Goal: Information Seeking & Learning: Learn about a topic

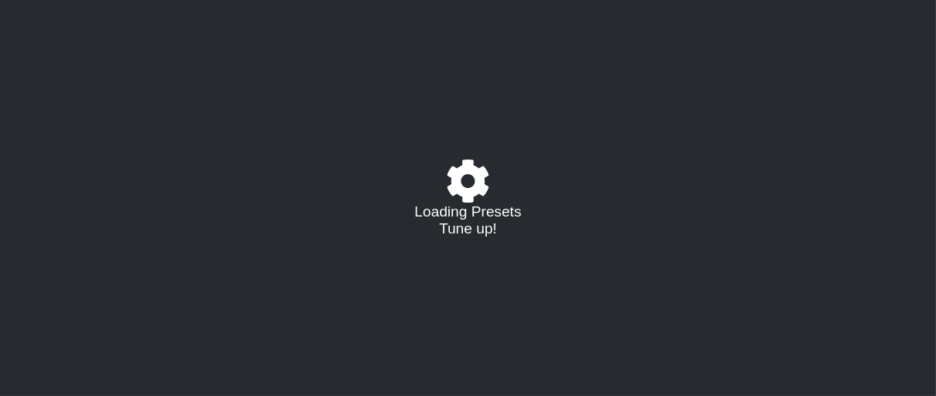
select select "/023177548424"
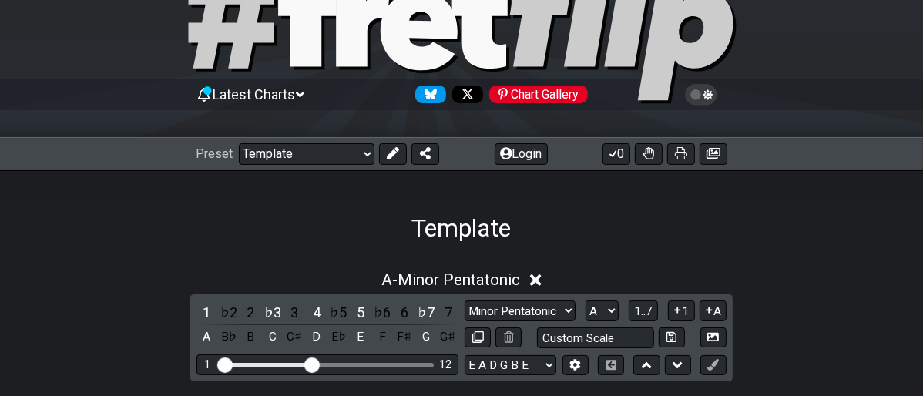
scroll to position [171, 0]
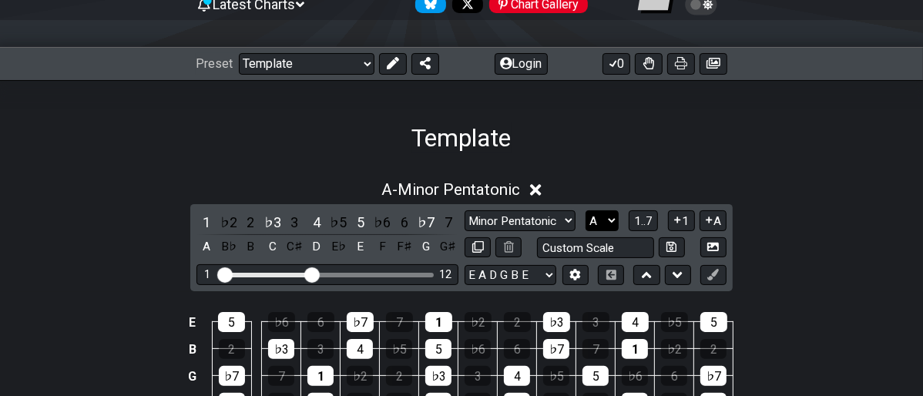
click at [616, 219] on select "A♭ A A♯ B♭ B C C♯ D♭ D D♯ E♭ E F F♯ G♭ G G♯" at bounding box center [602, 220] width 33 height 21
select select "E"
click at [586, 210] on select "A♭ A A♯ B♭ B C C♯ D♭ D D♯ E♭ E F F♯ G♭ G G♯" at bounding box center [602, 220] width 33 height 21
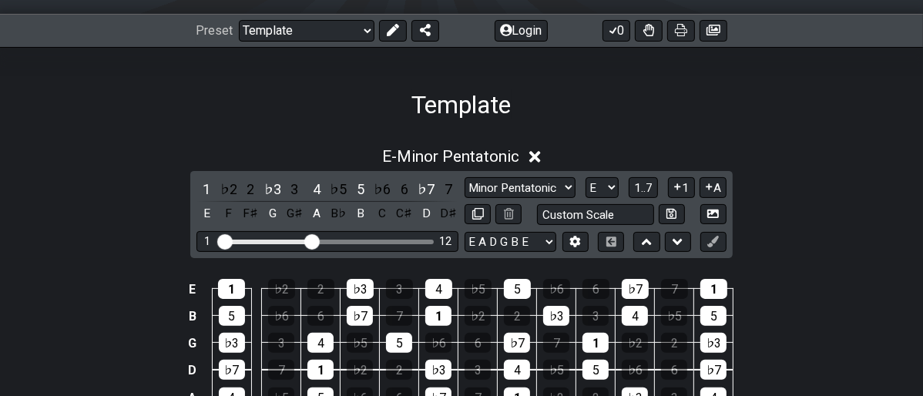
scroll to position [124, 0]
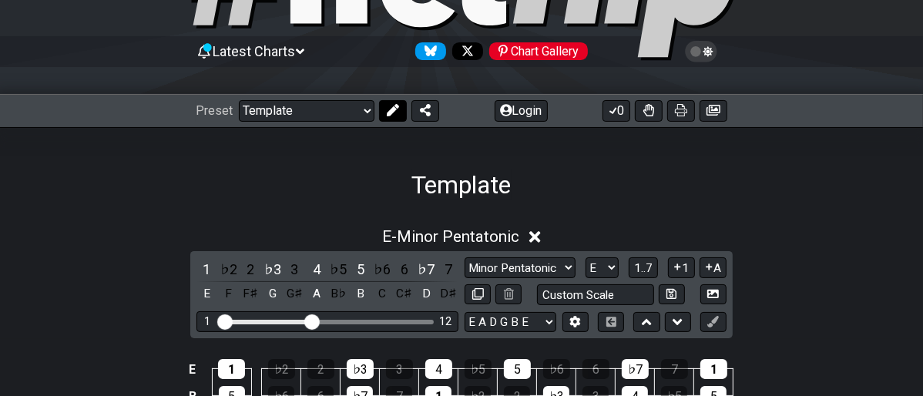
click at [387, 115] on icon at bounding box center [393, 110] width 12 height 12
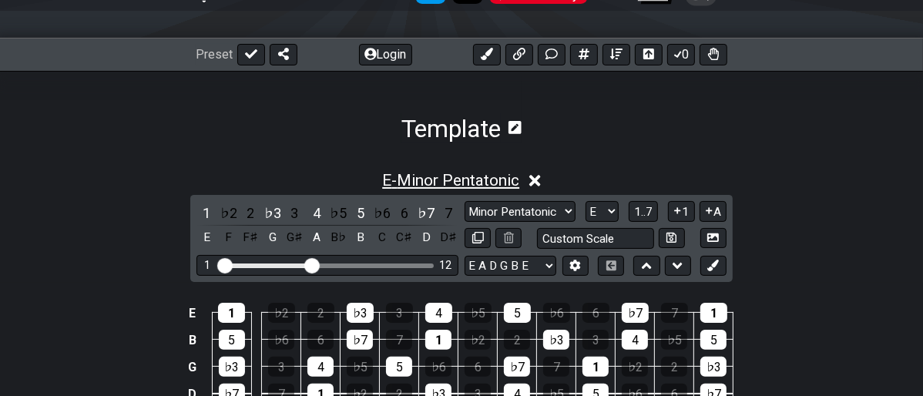
scroll to position [210, 0]
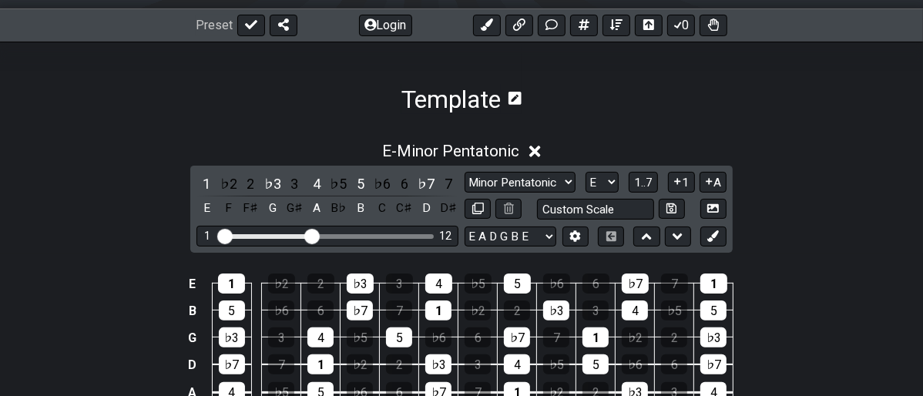
click at [514, 93] on icon at bounding box center [515, 98] width 13 height 13
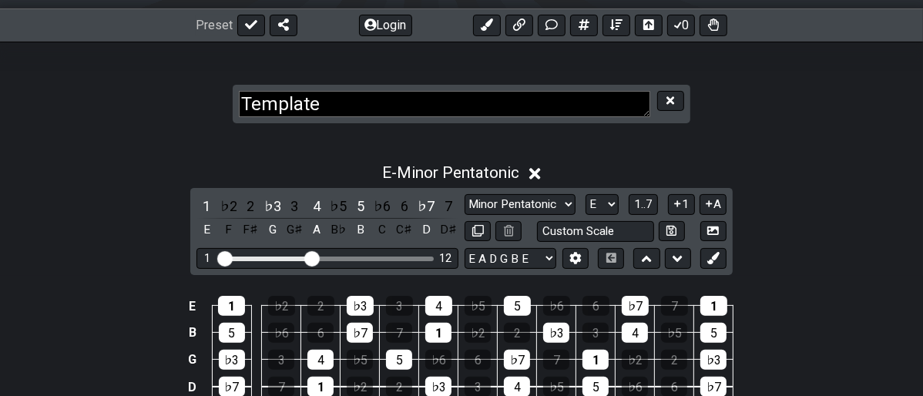
click at [670, 100] on icon at bounding box center [671, 100] width 8 height 8
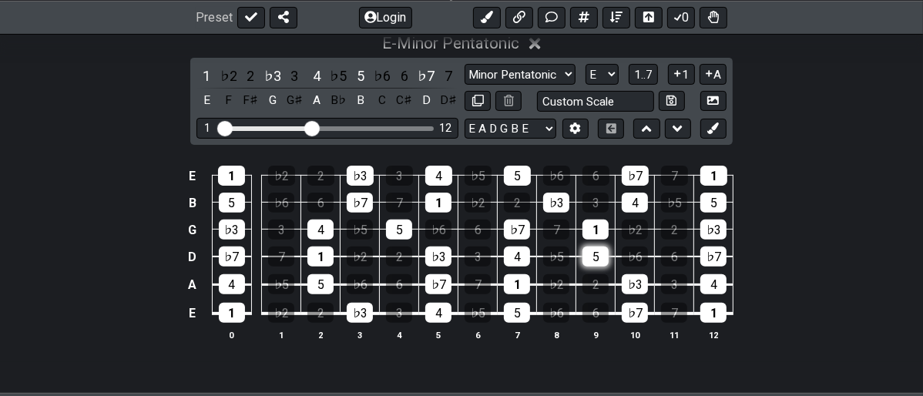
scroll to position [124, 0]
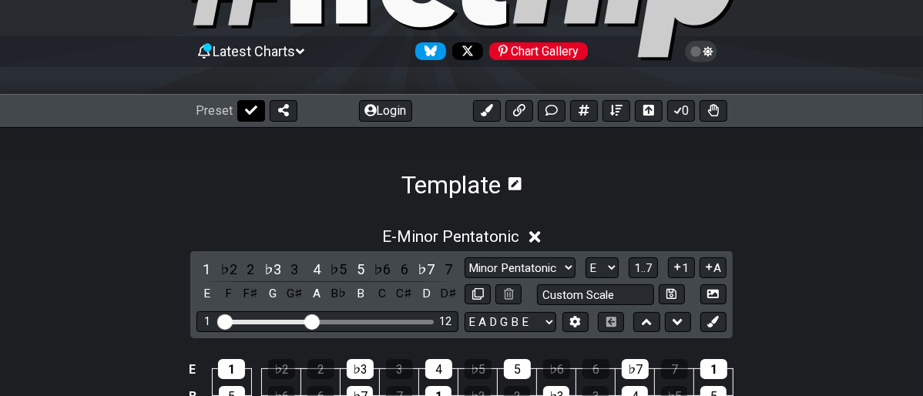
click at [246, 106] on icon at bounding box center [251, 110] width 12 height 12
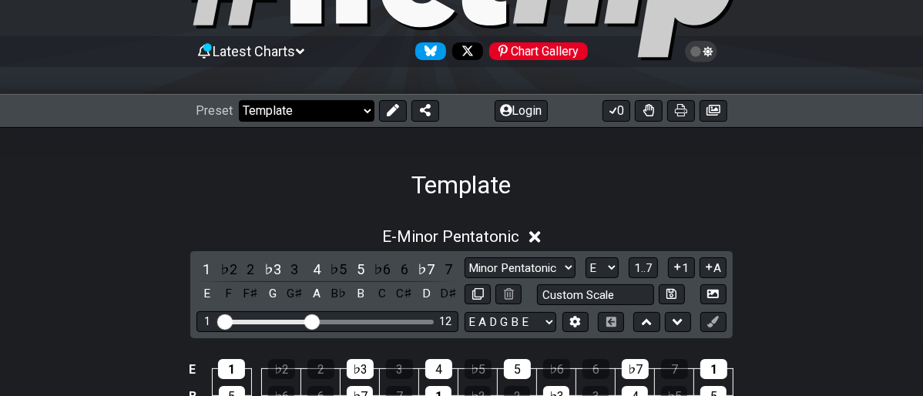
click at [360, 116] on select "Welcome to #fretflip! Template Custom Preset Minor Pentatonic Major Pentatonic …" at bounding box center [307, 111] width 136 height 22
click at [239, 100] on select "Welcome to #fretflip! Template Custom Preset Minor Pentatonic Major Pentatonic …" at bounding box center [307, 111] width 136 height 22
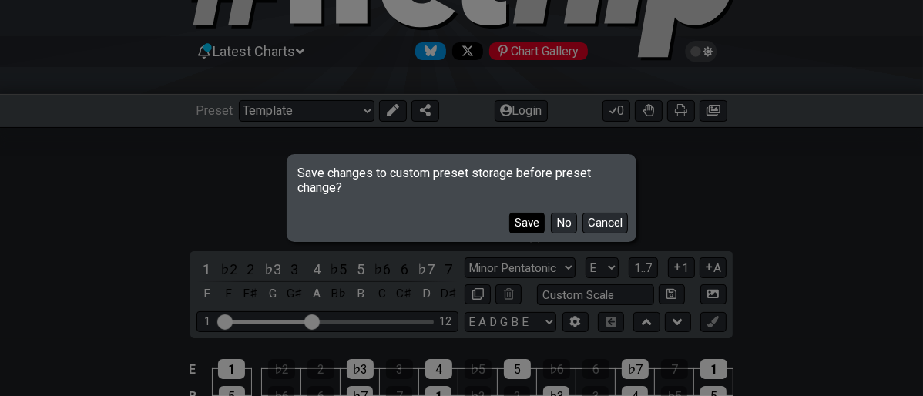
click at [538, 225] on button "Save" at bounding box center [526, 223] width 35 height 21
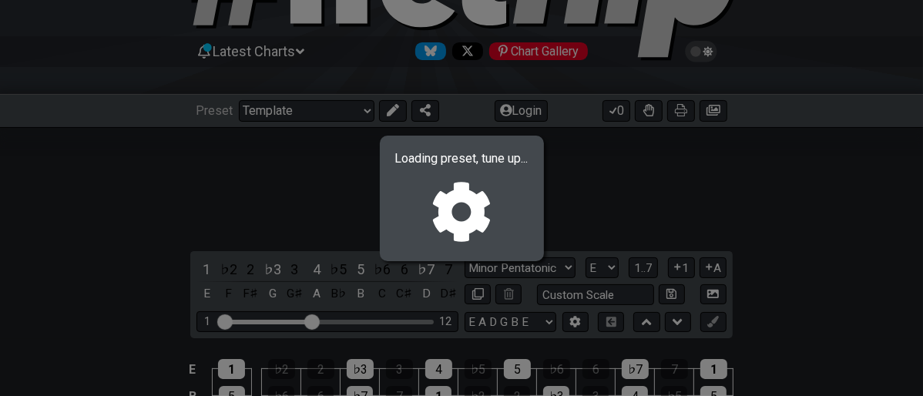
select select "/minor-pentatonic"
select select "C"
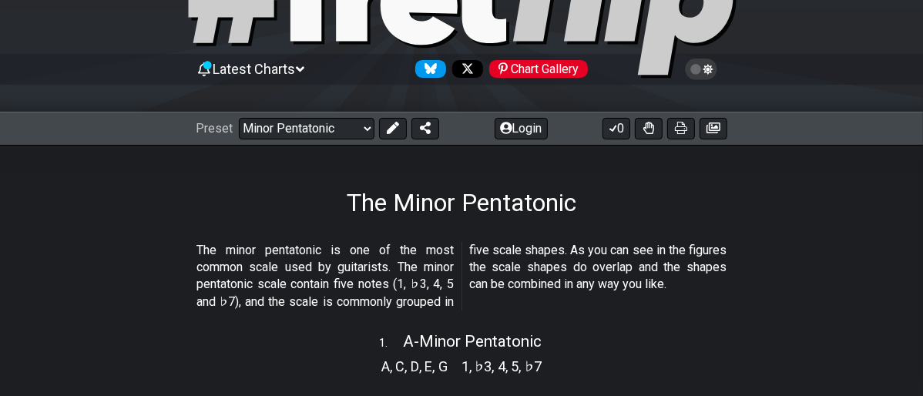
scroll to position [39, 0]
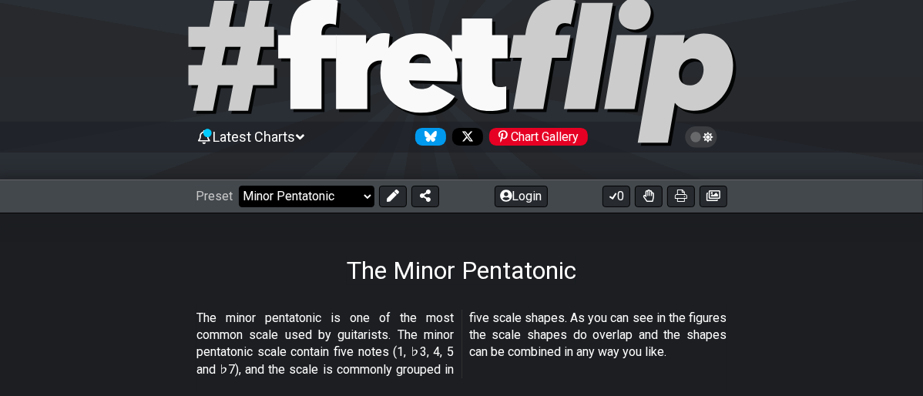
click at [368, 198] on select "Welcome to #fretflip! Template Template Minor Pentatonic Major Pentatonic The 7…" at bounding box center [307, 197] width 136 height 22
drag, startPoint x: 370, startPoint y: 237, endPoint x: 364, endPoint y: 217, distance: 20.7
click at [370, 237] on div "The Minor Pentatonic" at bounding box center [461, 249] width 923 height 72
click at [364, 200] on select "Welcome to #fretflip! Template Template Minor Pentatonic Major Pentatonic The 7…" at bounding box center [307, 197] width 136 height 22
click at [374, 220] on div "The Minor Pentatonic" at bounding box center [461, 249] width 923 height 72
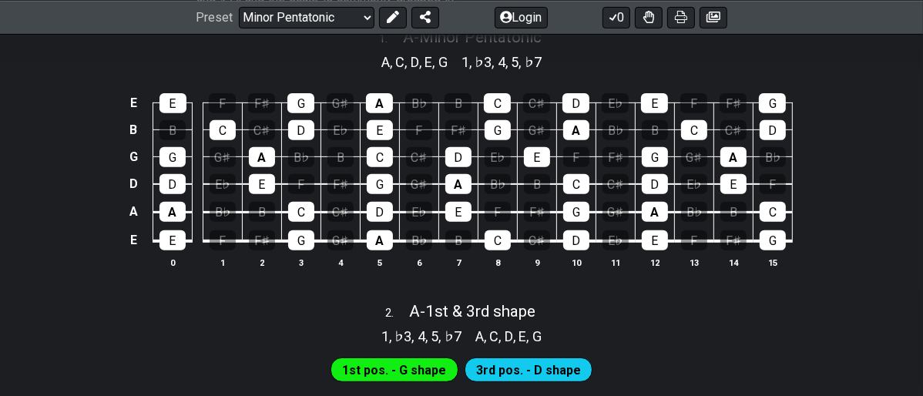
scroll to position [296, 0]
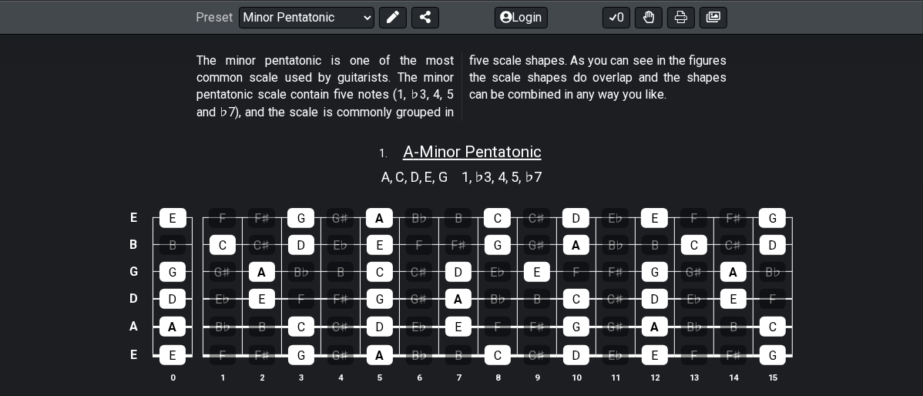
click at [504, 156] on span "A - Minor Pentatonic" at bounding box center [472, 152] width 139 height 18
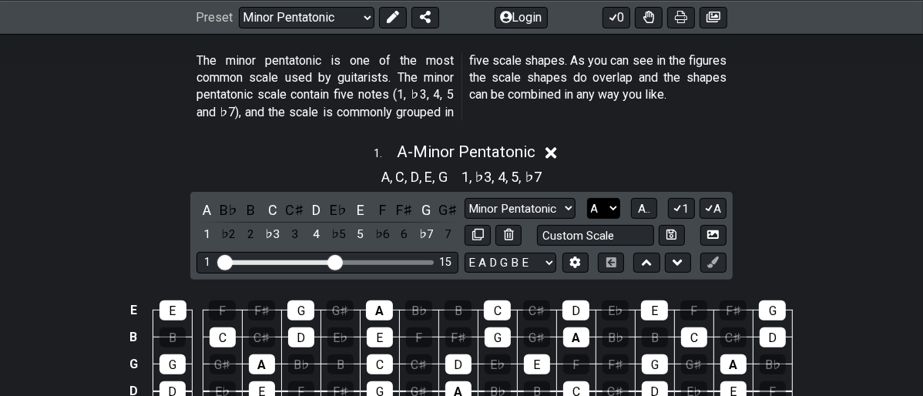
click at [609, 207] on select "A♭ A A♯ B♭ B C C♯ D♭ D D♯ E♭ E F F♯ G♭ G G♯" at bounding box center [603, 208] width 33 height 21
select select "E"
click at [587, 198] on select "A♭ A A♯ B♭ B C C♯ D♭ D D♯ E♭ E F F♯ G♭ G G♯" at bounding box center [603, 208] width 33 height 21
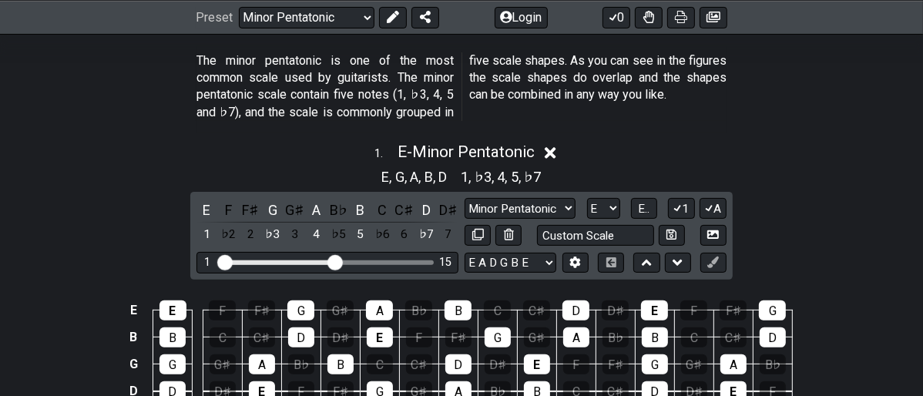
click at [641, 126] on div "The minor pentatonic is one of the most common scale used by guitarists. The mi…" at bounding box center [461, 90] width 530 height 88
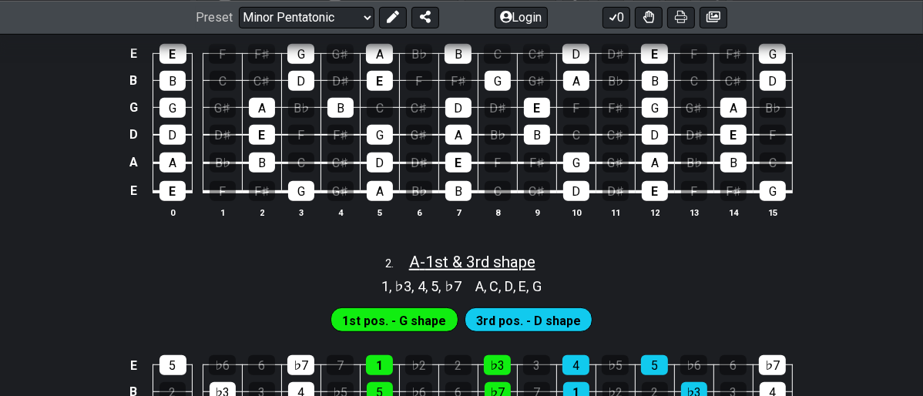
click at [535, 267] on span "A - 1st & 3rd shape" at bounding box center [472, 262] width 126 height 18
select select "A"
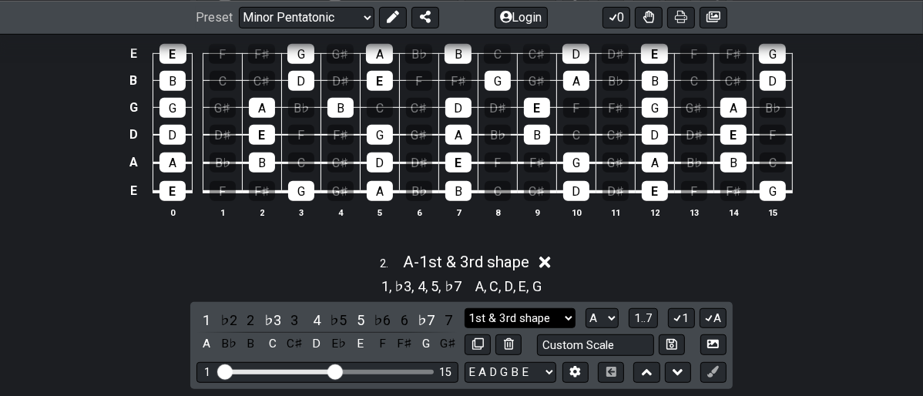
click at [566, 312] on select "1st & 3rd shape 1st & 3rd shape Minor Pentatonic Major Pentatonic Minor Blues M…" at bounding box center [520, 318] width 111 height 21
click at [711, 232] on div "E E F F♯ G G♯ A B♭ B C C♯ D D♯ E F F♯ G B B C C♯ D D♯ E F F♯ G G♯ A B♭ B C C♯ D…" at bounding box center [461, 132] width 923 height 217
click at [572, 321] on select "1st & 3rd shape 1st & 3rd shape Minor Pentatonic Major Pentatonic Minor Blues M…" at bounding box center [520, 318] width 111 height 21
select select "1st & 3rd shape"
click at [465, 308] on select "1st & 3rd shape 1st & 3rd shape Minor Pentatonic Major Pentatonic Minor Blues M…" at bounding box center [520, 318] width 111 height 21
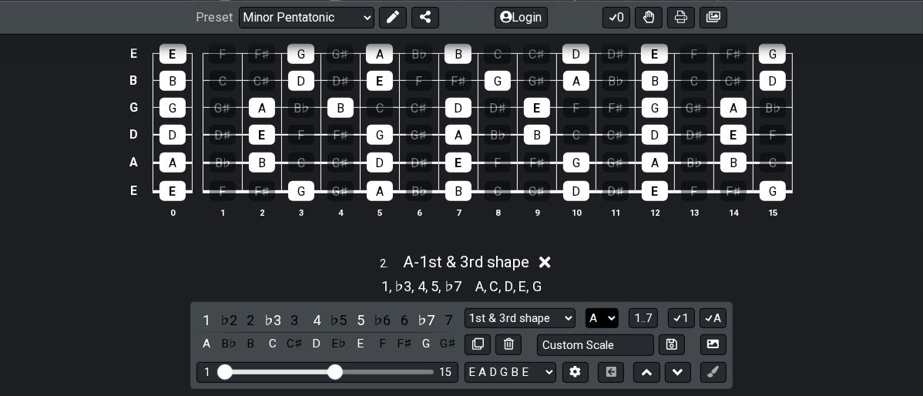
click at [607, 321] on select "A♭ A A♯ B♭ B C C♯ D♭ D D♯ E♭ E F F♯ G♭ G G♯" at bounding box center [602, 318] width 33 height 21
select select "E"
click at [586, 308] on select "A♭ A A♯ B♭ B C C♯ D♭ D D♯ E♭ E F F♯ G♭ G G♯" at bounding box center [602, 318] width 33 height 21
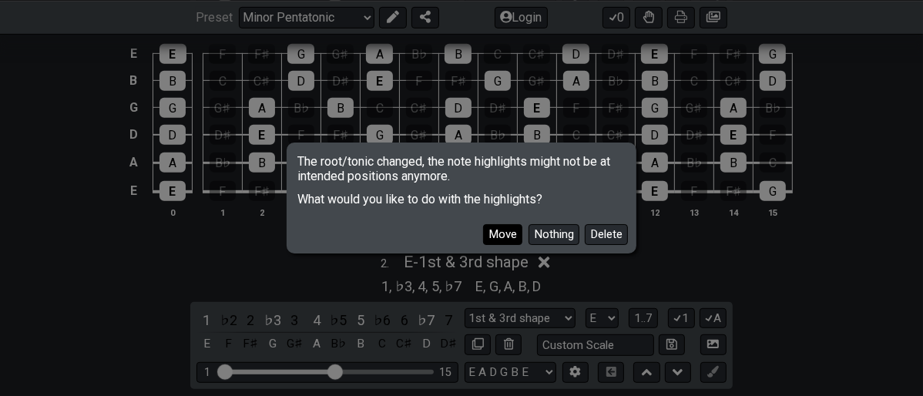
click at [512, 236] on button "Move" at bounding box center [502, 234] width 39 height 21
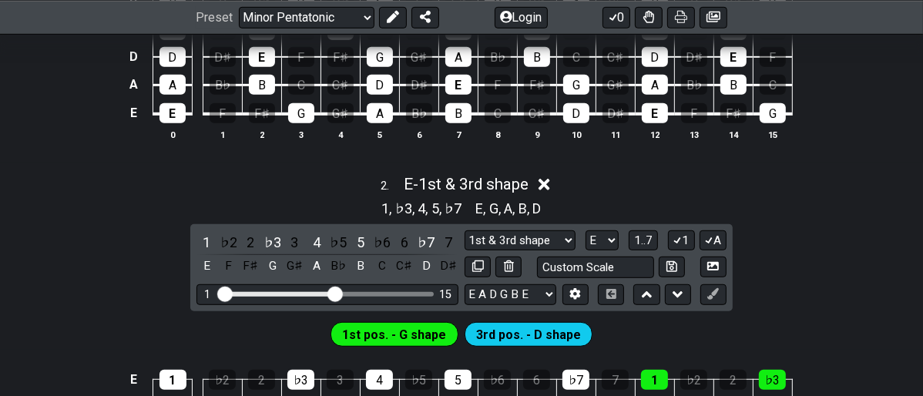
scroll to position [809, 0]
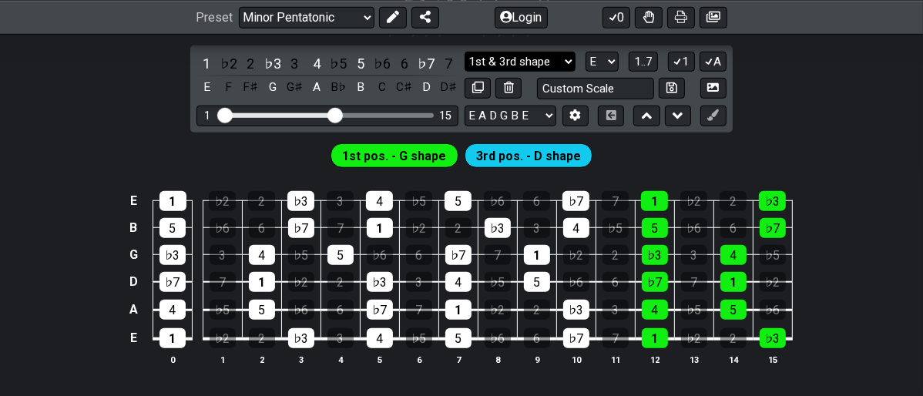
click at [570, 59] on select "1st & 3rd shape 1st & 3rd shape Minor Pentatonic Major Pentatonic Minor Blues M…" at bounding box center [520, 62] width 111 height 21
select select "Minor"
click at [465, 52] on select "1st & 3rd shape 1st & 3rd shape Minor Pentatonic Major Pentatonic Minor Blues M…" at bounding box center [520, 62] width 111 height 21
